Goal: Transaction & Acquisition: Purchase product/service

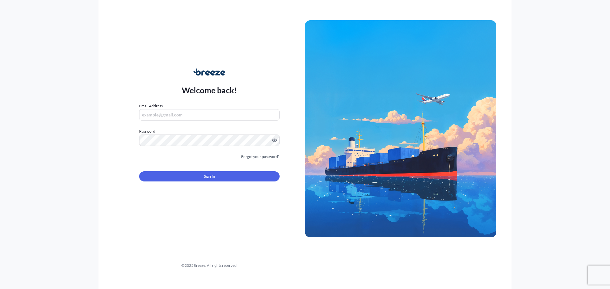
type input "[PERSON_NAME][EMAIL_ADDRESS][PERSON_NAME][DOMAIN_NAME]"
drag, startPoint x: 202, startPoint y: 183, endPoint x: 204, endPoint y: 177, distance: 6.2
click at [202, 183] on form "Email Address [PERSON_NAME][EMAIL_ADDRESS][PERSON_NAME][DOMAIN_NAME] Password M…" at bounding box center [209, 146] width 140 height 86
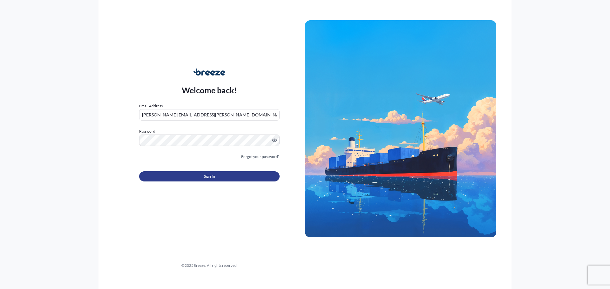
click at [204, 177] on span "Sign In" at bounding box center [209, 176] width 11 height 6
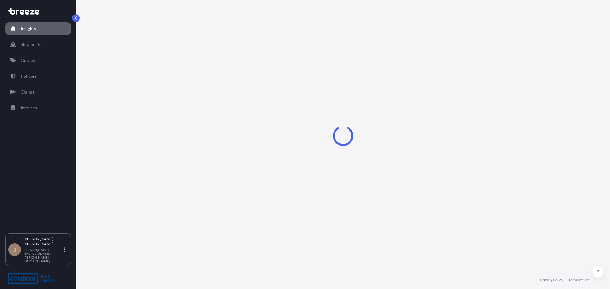
select select "2025"
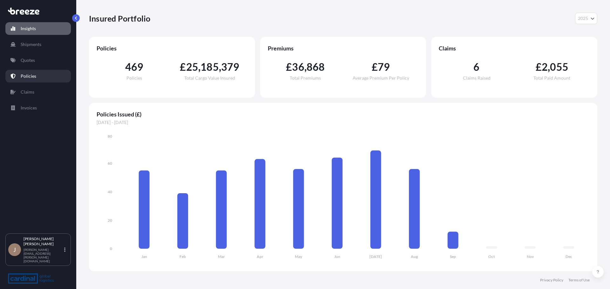
click at [36, 70] on link "Policies" at bounding box center [37, 76] width 65 height 13
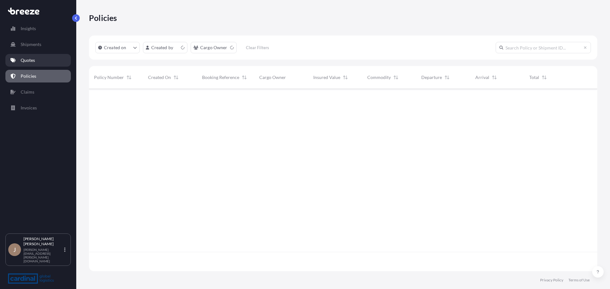
click at [49, 58] on link "Quotes" at bounding box center [37, 60] width 65 height 13
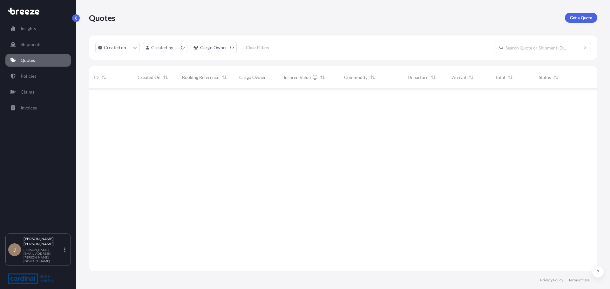
scroll to position [181, 503]
click at [574, 22] on link "Get a Quote" at bounding box center [581, 18] width 32 height 10
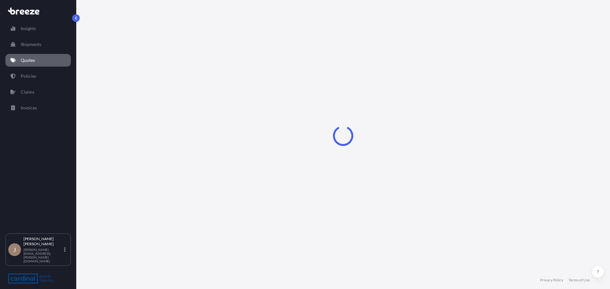
select select "Sea"
select select "1"
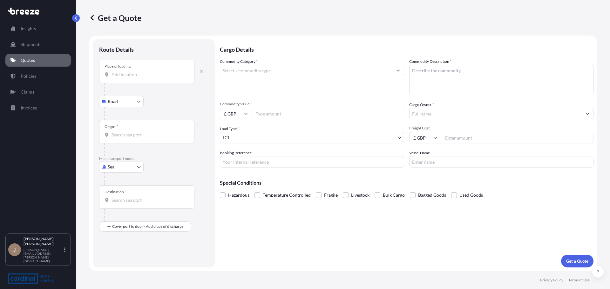
click at [142, 80] on div "Place of loading" at bounding box center [146, 71] width 95 height 23
click at [142, 78] on input "Place of loading" at bounding box center [148, 74] width 75 height 6
click at [134, 66] on div "Place of loading" at bounding box center [146, 71] width 95 height 23
click at [134, 71] on input "Place of loading" at bounding box center [148, 74] width 75 height 6
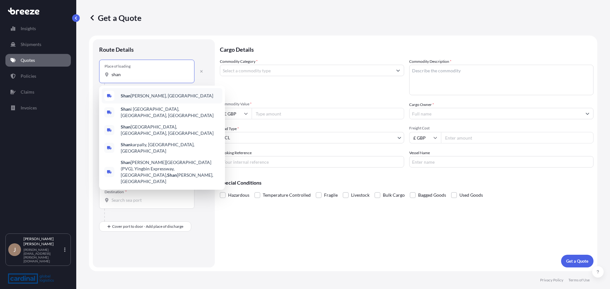
click at [137, 98] on span "[PERSON_NAME], [GEOGRAPHIC_DATA]" at bounding box center [167, 96] width 92 height 6
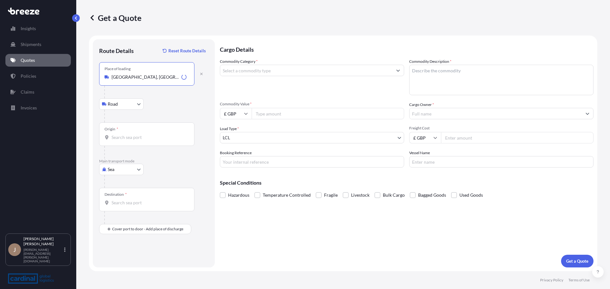
type input "[GEOGRAPHIC_DATA], [GEOGRAPHIC_DATA]"
click at [189, 104] on div "Road Road Rail" at bounding box center [153, 103] width 109 height 11
click at [129, 113] on div at bounding box center [156, 116] width 104 height 13
click at [130, 108] on body "0 options available. 0 options available. 5 options available. Insights Shipmen…" at bounding box center [305, 144] width 610 height 289
click at [126, 109] on body "Insights Shipments Quotes Policies Claims Invoices J [PERSON_NAME] [PERSON_NAME…" at bounding box center [305, 144] width 610 height 289
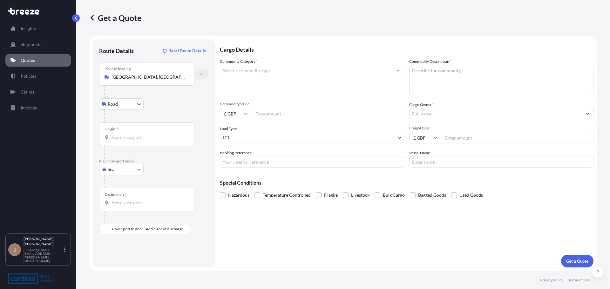
click at [199, 73] on icon "button" at bounding box center [201, 74] width 4 height 4
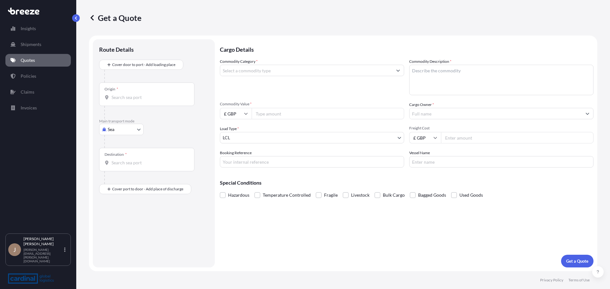
click at [145, 90] on div "Origin *" at bounding box center [146, 94] width 95 height 23
click at [145, 94] on input "Origin *" at bounding box center [148, 97] width 75 height 6
type input "CNSGH - [GEOGRAPHIC_DATA], [GEOGRAPHIC_DATA]"
click at [189, 134] on div "Sea Sea Air Road Rail" at bounding box center [153, 131] width 109 height 11
click at [154, 164] on input "Destination *" at bounding box center [148, 165] width 75 height 6
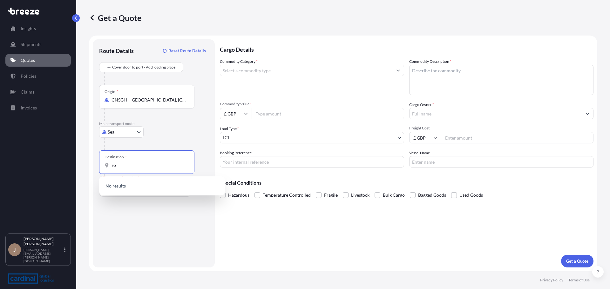
type input "z"
type input "s"
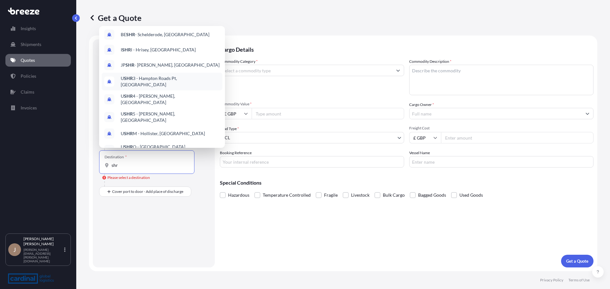
scroll to position [36, 0]
drag, startPoint x: 143, startPoint y: 170, endPoint x: 54, endPoint y: 167, distance: 89.0
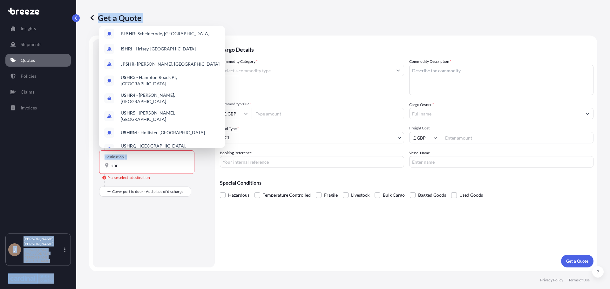
click at [75, 175] on div "Insights Shipments Quotes Policies Claims Invoices J [PERSON_NAME] [PERSON_NAME…" at bounding box center [305, 144] width 610 height 289
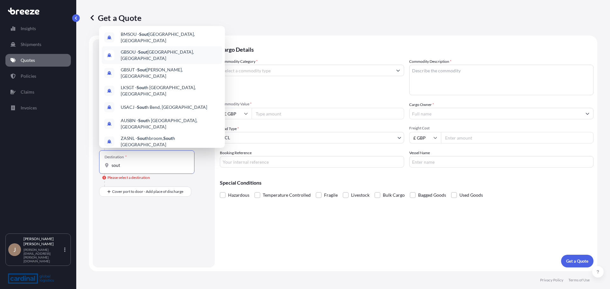
click at [155, 53] on span "GBSOU - Sout hampton, [GEOGRAPHIC_DATA]" at bounding box center [170, 55] width 99 height 13
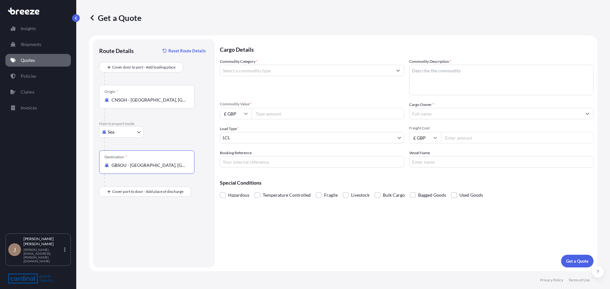
type input "GBSOU - [GEOGRAPHIC_DATA], [GEOGRAPHIC_DATA]"
click at [216, 231] on form "Route Details Reset Route Details Cover door to port - Add loading place Place …" at bounding box center [343, 154] width 508 height 236
click at [124, 229] on div "Place of Discharge" at bounding box center [146, 222] width 95 height 23
click at [124, 229] on input "Place of Discharge" at bounding box center [148, 226] width 75 height 6
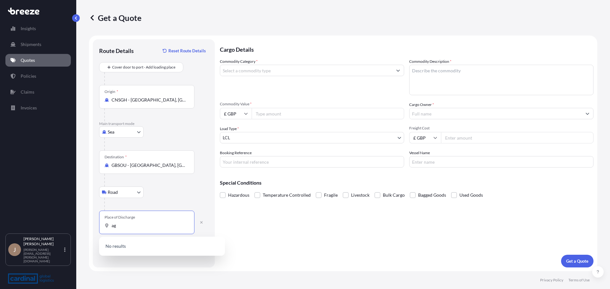
type input "a"
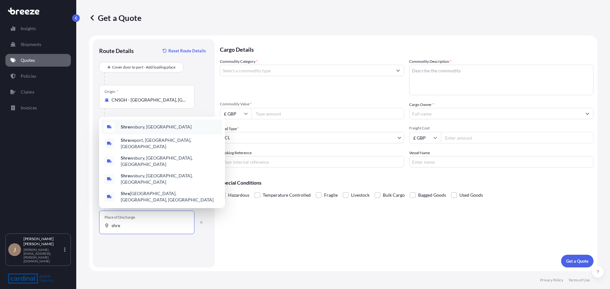
click at [132, 130] on span "Shre wsbury, [GEOGRAPHIC_DATA]" at bounding box center [156, 127] width 71 height 6
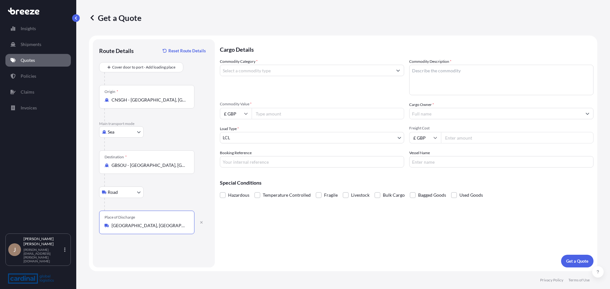
type input "[GEOGRAPHIC_DATA], [GEOGRAPHIC_DATA]"
click at [249, 231] on div "Cargo Details Commodity Category * Commodity Description * Commodity Value * £ …" at bounding box center [406, 153] width 373 height 228
click at [245, 118] on input "£ GBP" at bounding box center [236, 113] width 32 height 11
click at [239, 157] on div "$ USD" at bounding box center [235, 158] width 27 height 12
type input "$ USD"
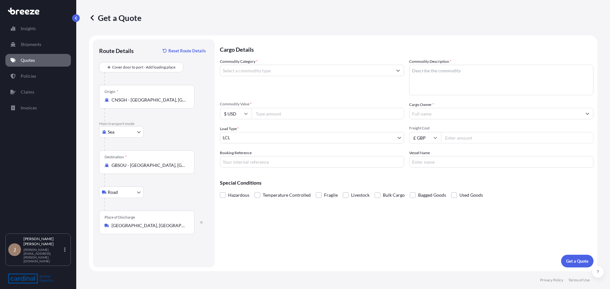
click at [285, 106] on span "Commodity Value *" at bounding box center [312, 104] width 184 height 5
click at [285, 108] on input "Commodity Value *" at bounding box center [328, 113] width 152 height 11
type input "9742.88"
click at [460, 112] on input "Cargo Owner *" at bounding box center [495, 113] width 172 height 11
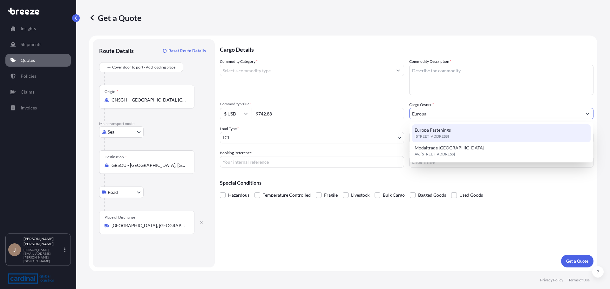
click at [450, 124] on div "[STREET_ADDRESS]" at bounding box center [501, 133] width 178 height 18
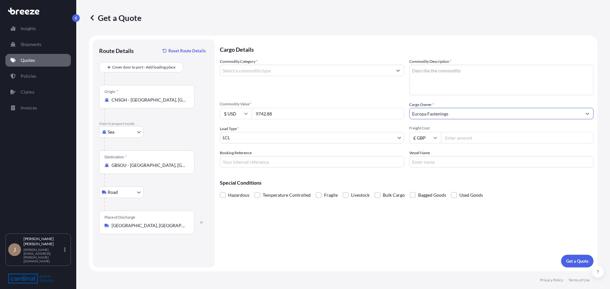
type input "Europa Fastenings"
click at [462, 185] on p "Special Conditions" at bounding box center [406, 182] width 373 height 5
click at [470, 135] on input "Freight Cost" at bounding box center [517, 137] width 152 height 11
click at [455, 134] on input "Freight Cost" at bounding box center [517, 137] width 152 height 11
type input "250"
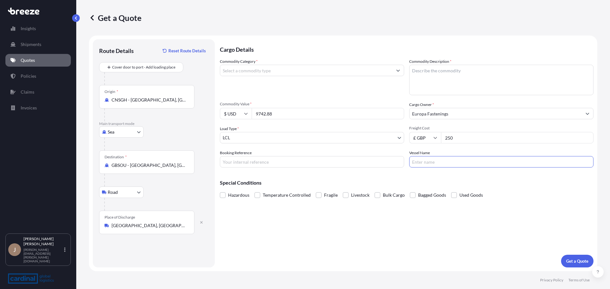
click at [480, 158] on input "Vessel Name" at bounding box center [501, 161] width 184 height 11
click at [298, 64] on div "Commodity Category *" at bounding box center [312, 76] width 184 height 37
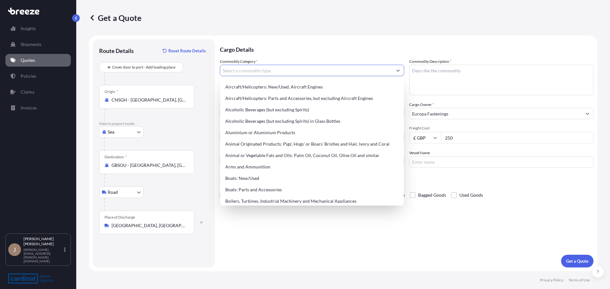
click at [298, 73] on input "Commodity Category *" at bounding box center [306, 70] width 172 height 11
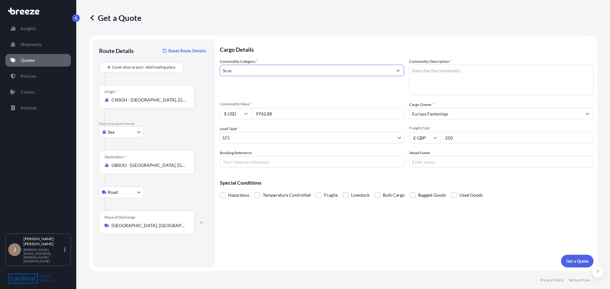
click at [561, 255] on button "Get a Quote" at bounding box center [577, 261] width 32 height 13
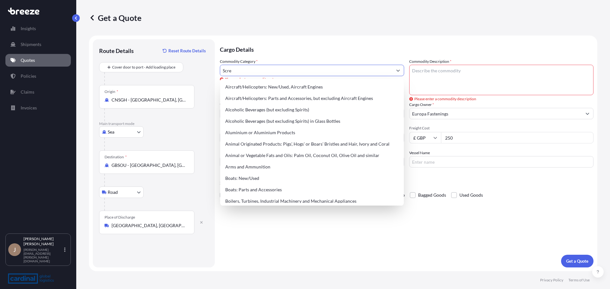
click at [274, 74] on input "Scre" at bounding box center [306, 70] width 172 height 11
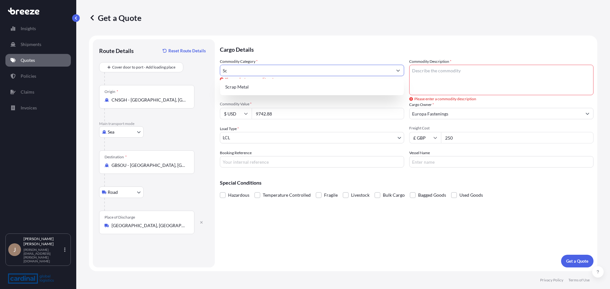
type input "S"
type input "H"
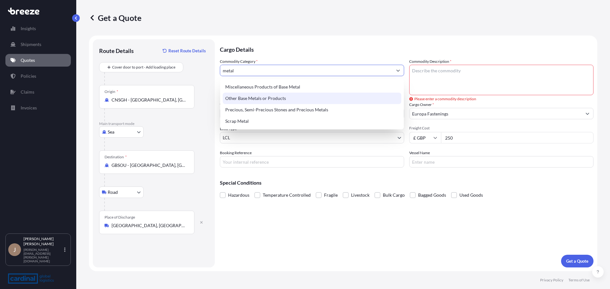
click at [304, 97] on div "Other Base Metals or Products" at bounding box center [312, 98] width 178 height 11
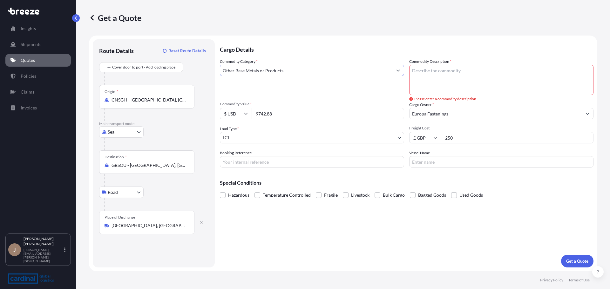
type input "Other Base Metals or Products"
click at [476, 77] on textarea "Commodity Description *" at bounding box center [501, 80] width 184 height 30
type textarea "Screws"
click at [358, 78] on div "Commodity Category * Other Base Metals or Products" at bounding box center [312, 76] width 184 height 37
click at [285, 162] on input "Booking Reference" at bounding box center [312, 161] width 184 height 11
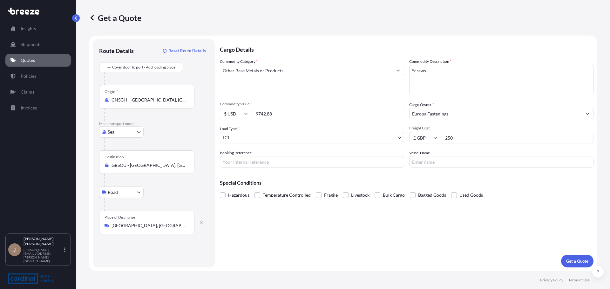
click at [268, 159] on input "Booking Reference" at bounding box center [312, 161] width 184 height 11
paste input "eda-1341241"
type input "Leda-1341241"
click at [457, 155] on div "Vessel Name" at bounding box center [501, 159] width 184 height 18
click at [458, 157] on input "Vessel Name" at bounding box center [501, 161] width 184 height 11
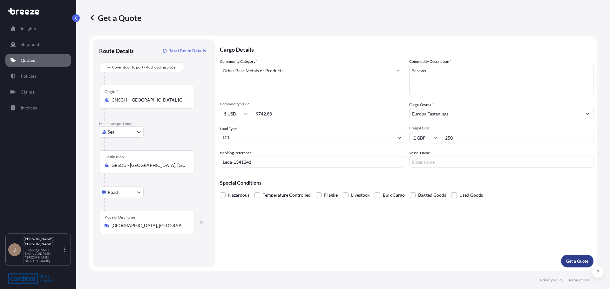
click at [567, 256] on button "Get a Quote" at bounding box center [577, 261] width 32 height 13
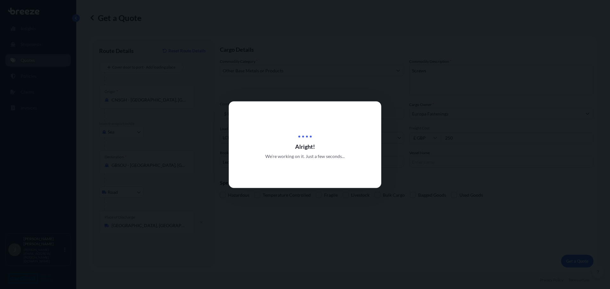
click at [505, 188] on div at bounding box center [305, 144] width 610 height 289
click at [430, 185] on div at bounding box center [305, 144] width 610 height 289
select select "Sea"
select select "Road"
select select "1"
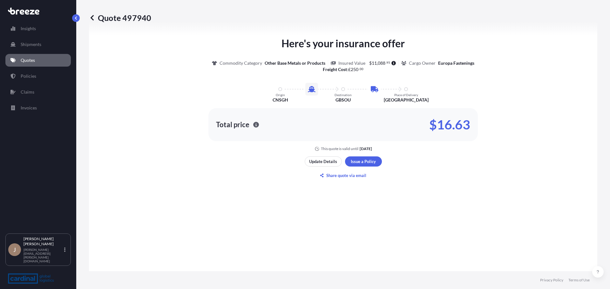
scroll to position [344, 0]
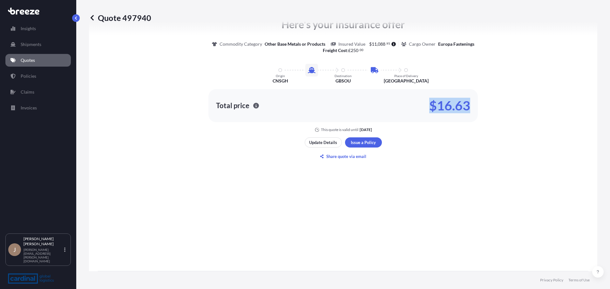
drag, startPoint x: 485, startPoint y: 111, endPoint x: 397, endPoint y: 102, distance: 88.4
click at [397, 102] on div "Here's your insurance offer Commodity Category Other Base Metals or Products In…" at bounding box center [343, 75] width 490 height 116
click at [528, 101] on div "Here's your insurance offer Commodity Category Other Base Metals or Products In…" at bounding box center [343, 75] width 490 height 116
click at [81, 17] on div "Quote 497940 Route Details Cover door to port - Add loading place Place of load…" at bounding box center [343, 136] width 534 height 272
click at [78, 18] on button "button" at bounding box center [76, 18] width 8 height 8
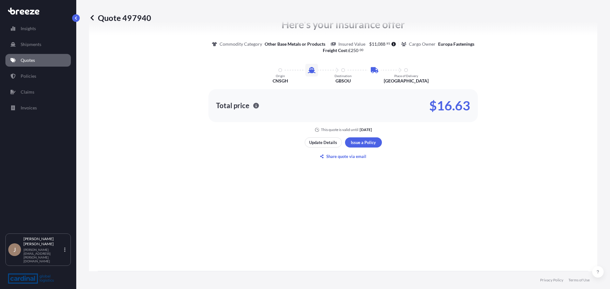
click at [94, 17] on icon at bounding box center [92, 18] width 6 height 6
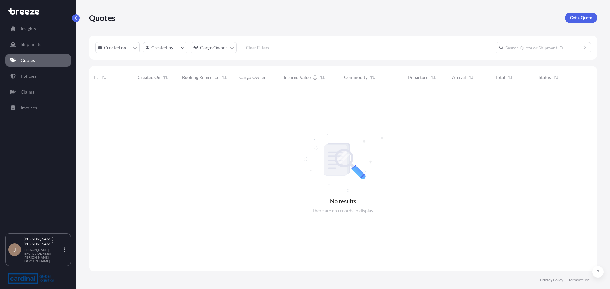
scroll to position [181, 503]
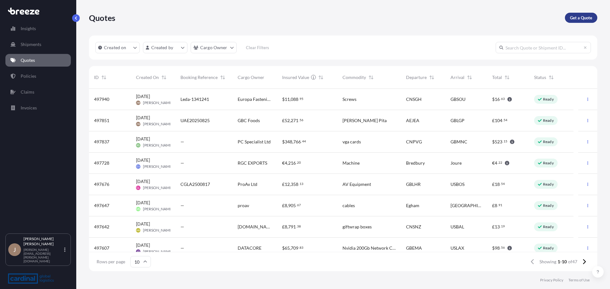
click at [583, 17] on p "Get a Quote" at bounding box center [581, 18] width 22 height 6
select select "Sea"
select select "1"
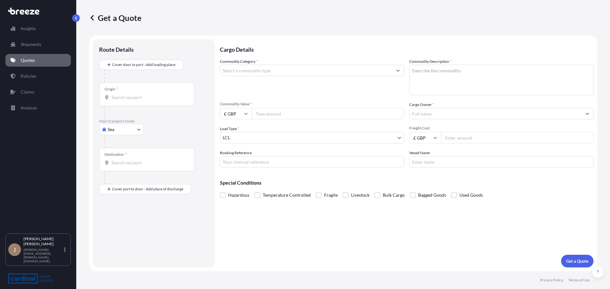
click at [136, 107] on div at bounding box center [149, 112] width 90 height 13
click at [139, 99] on input "Origin *" at bounding box center [148, 97] width 75 height 6
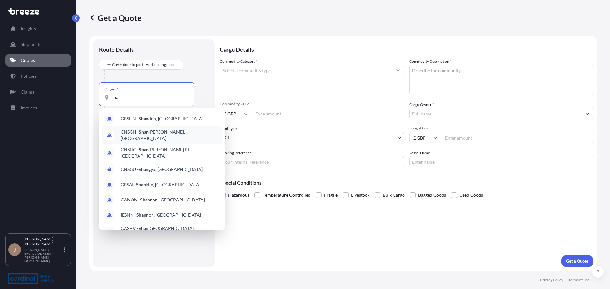
click at [168, 138] on div "CNSGH - [PERSON_NAME], [GEOGRAPHIC_DATA]" at bounding box center [162, 135] width 121 height 18
type input "CNSGH - [GEOGRAPHIC_DATA], [GEOGRAPHIC_DATA]"
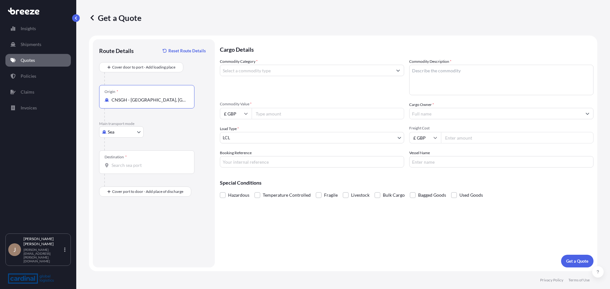
click at [151, 163] on input "Destination *" at bounding box center [148, 165] width 75 height 6
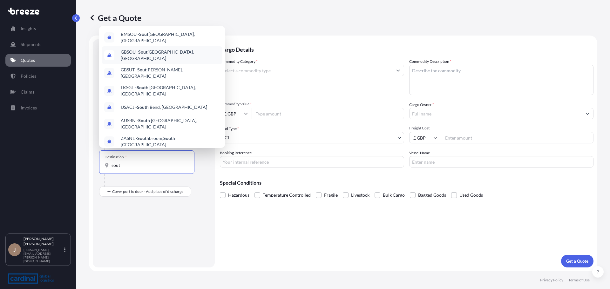
click at [166, 54] on span "GBSOU - Sout hampton, [GEOGRAPHIC_DATA]" at bounding box center [170, 55] width 99 height 13
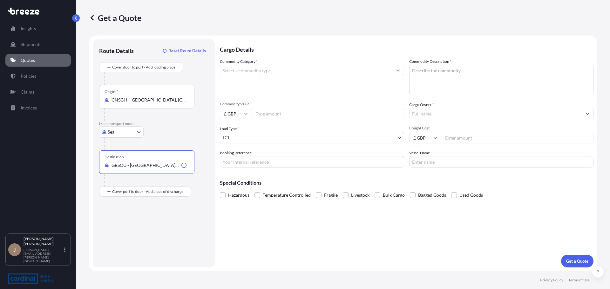
type input "GBSOU - [GEOGRAPHIC_DATA], [GEOGRAPHIC_DATA]"
drag, startPoint x: 241, startPoint y: 162, endPoint x: 249, endPoint y: 159, distance: 7.8
click at [241, 162] on input "Booking Reference" at bounding box center [312, 161] width 184 height 11
click at [302, 155] on div "Booking Reference" at bounding box center [312, 159] width 184 height 18
click at [299, 162] on input "Booking Reference" at bounding box center [312, 161] width 184 height 11
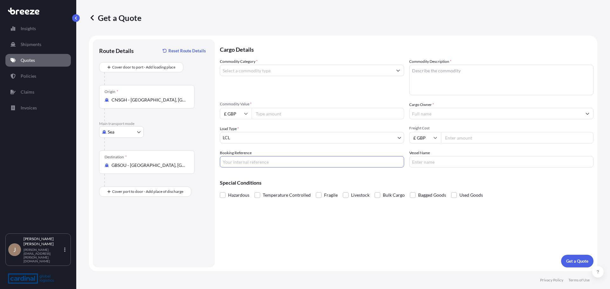
paste input "3QEO5080260"
type input "3QEO5080260"
click at [283, 113] on input "Commodity Value *" at bounding box center [328, 113] width 152 height 11
click at [240, 116] on input "£ GBP" at bounding box center [236, 113] width 32 height 11
click at [238, 158] on div "$ USD" at bounding box center [235, 158] width 27 height 12
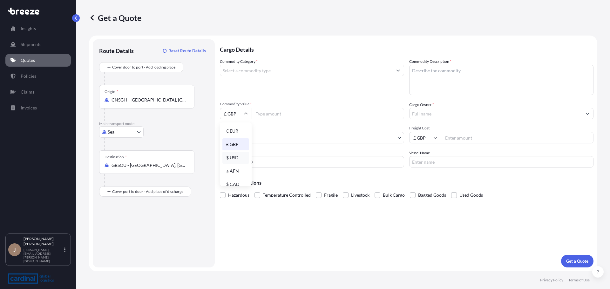
type input "$ USD"
click at [273, 118] on input "Commodity Value *" at bounding box center [328, 113] width 152 height 11
paste input "16178.90"
type input "16178.90"
click at [437, 113] on input "Cargo Owner *" at bounding box center [495, 113] width 172 height 11
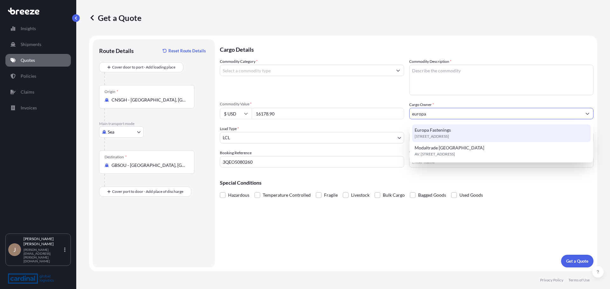
click at [438, 131] on span "Europa Fastenings" at bounding box center [432, 130] width 36 height 6
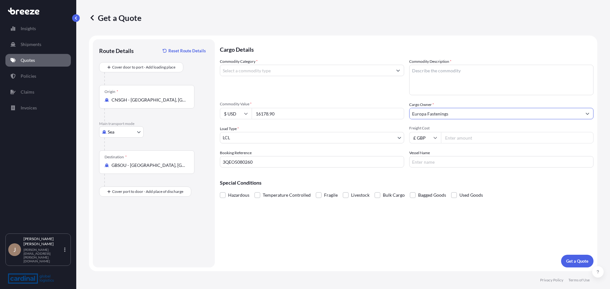
type input "Europa Fastenings"
click at [429, 85] on textarea "Commodity Description *" at bounding box center [501, 80] width 184 height 30
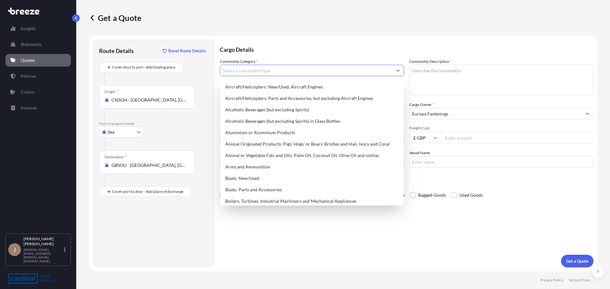
click at [258, 72] on input "Commodity Category *" at bounding box center [306, 70] width 172 height 11
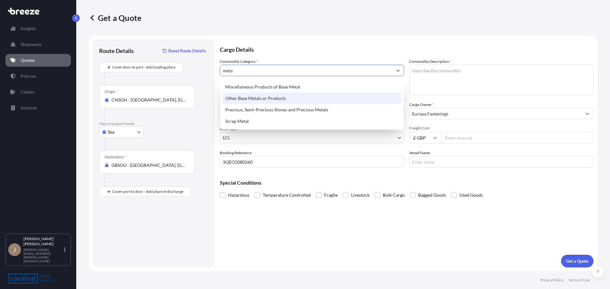
click at [263, 101] on div "Other Base Metals or Products" at bounding box center [312, 98] width 178 height 11
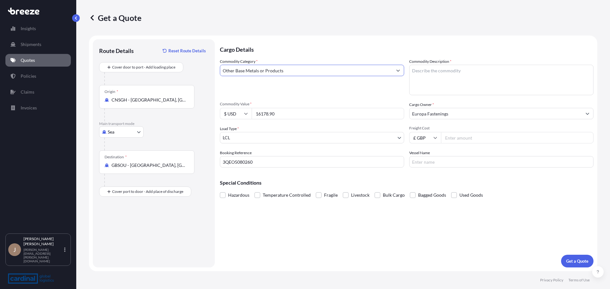
type input "Other Base Metals or Products"
click at [464, 65] on textarea "Commodity Description *" at bounding box center [501, 80] width 184 height 30
type textarea "Screws"
click at [468, 138] on input "Freight Cost" at bounding box center [517, 137] width 152 height 11
click at [472, 152] on div "Vessel Name" at bounding box center [501, 159] width 184 height 18
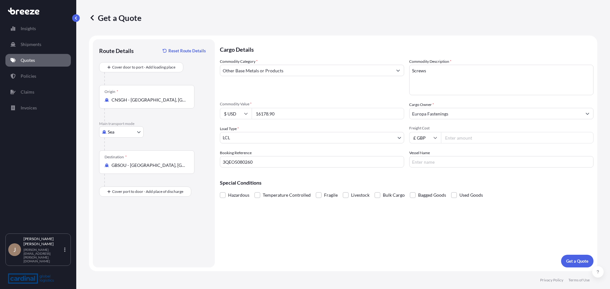
click at [473, 141] on input "Freight Cost" at bounding box center [517, 137] width 152 height 11
type input "160"
click at [577, 258] on button "Get a Quote" at bounding box center [577, 261] width 32 height 13
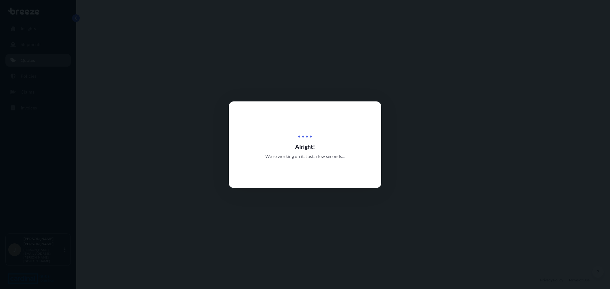
select select "Sea"
select select "1"
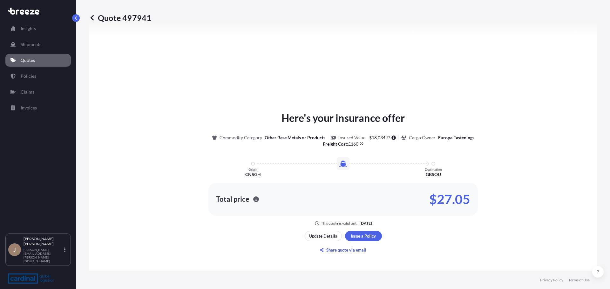
scroll to position [223, 0]
